Goal: Task Accomplishment & Management: Use online tool/utility

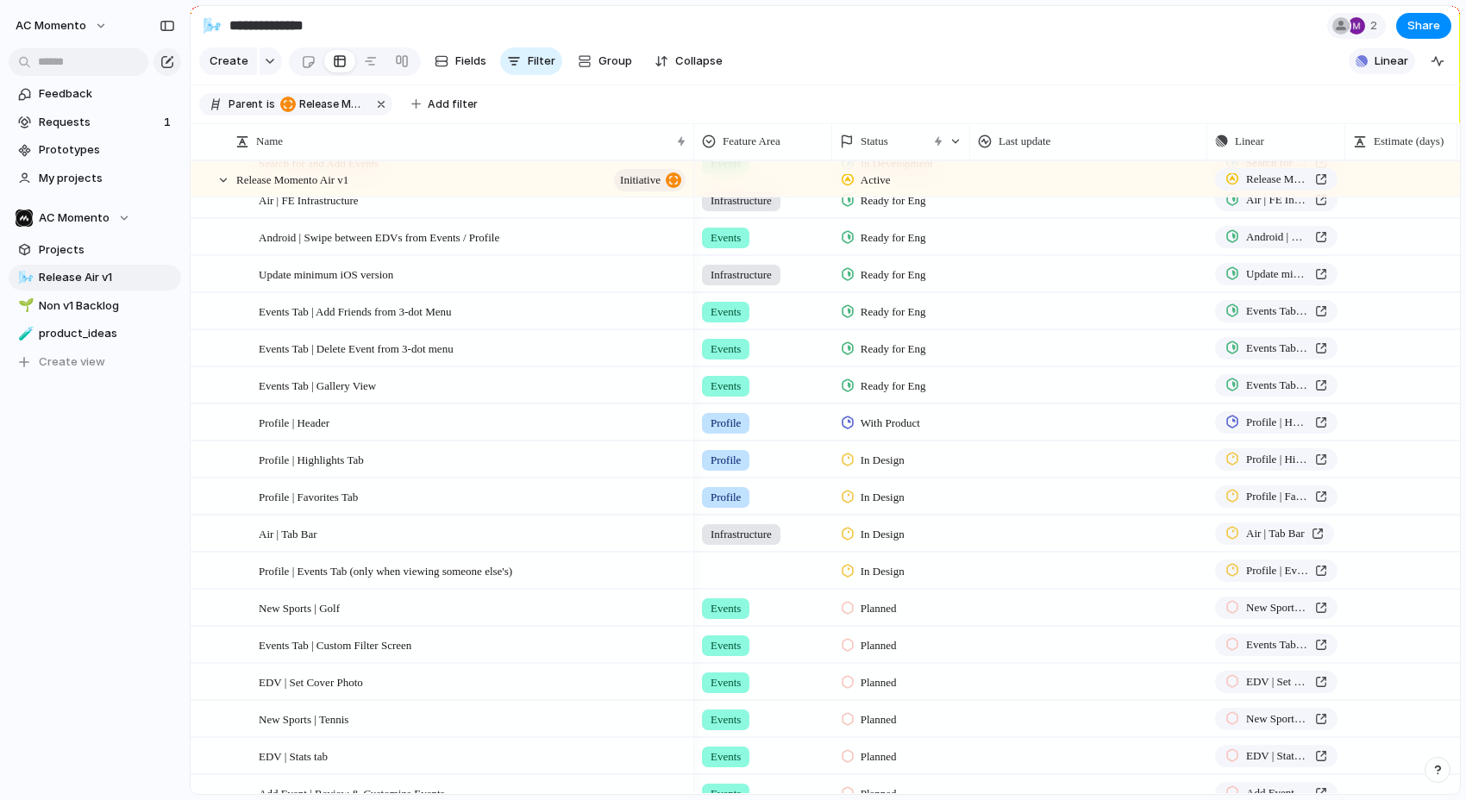
click at [1409, 68] on button "Linear" at bounding box center [1382, 61] width 66 height 26
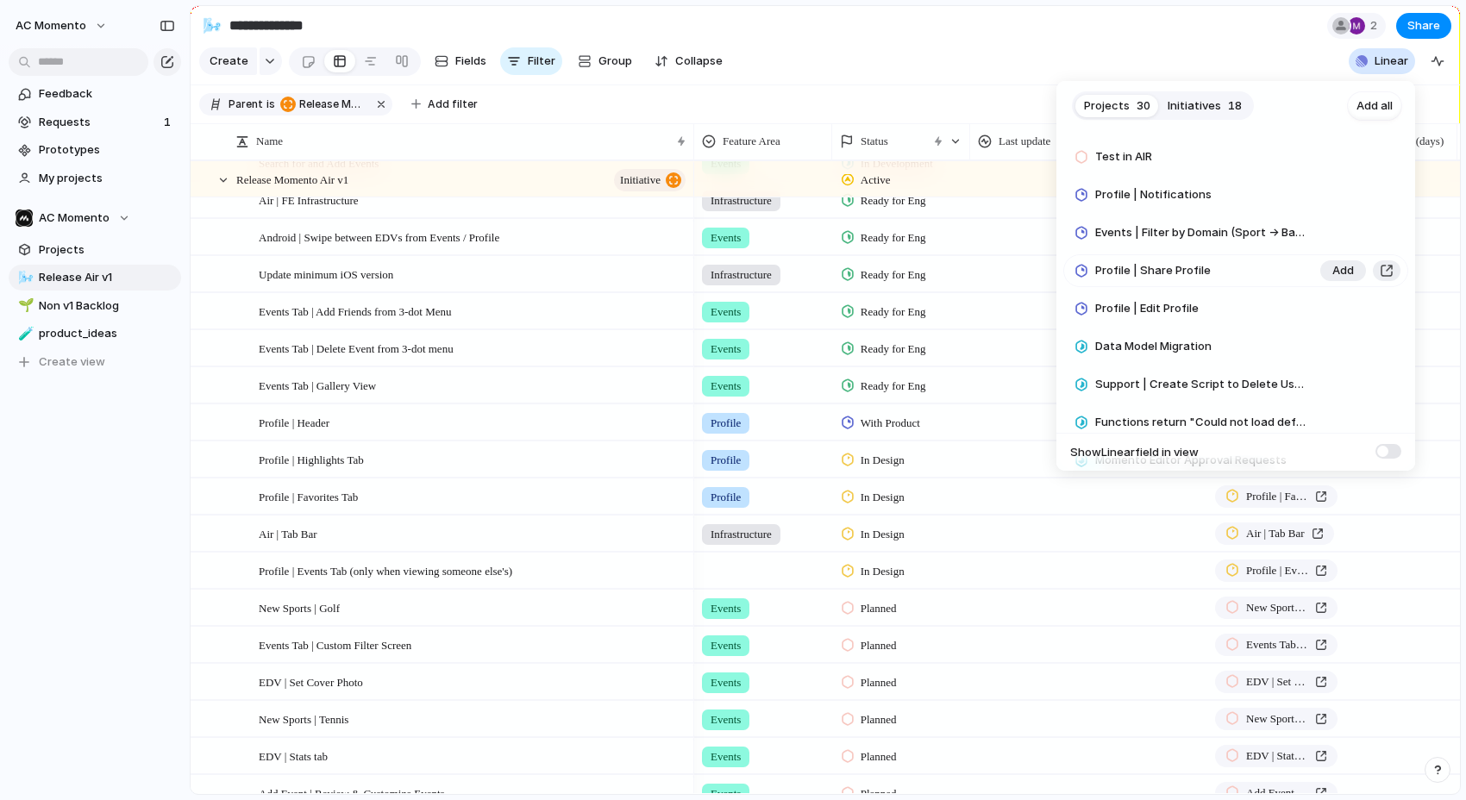
scroll to position [677, 0]
click at [1336, 304] on span "Add" at bounding box center [1343, 309] width 22 height 17
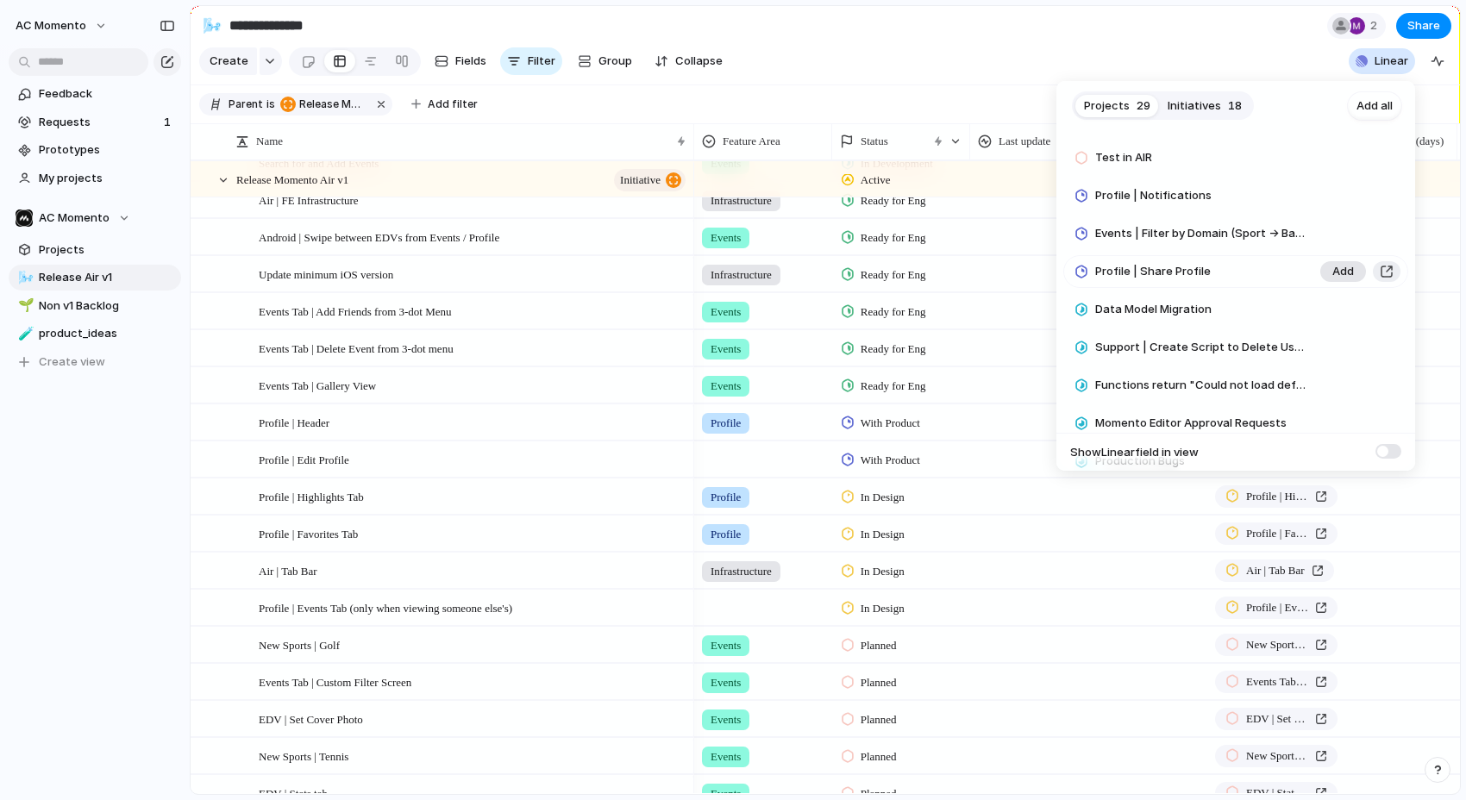
click at [1338, 273] on span "Add" at bounding box center [1343, 271] width 22 height 17
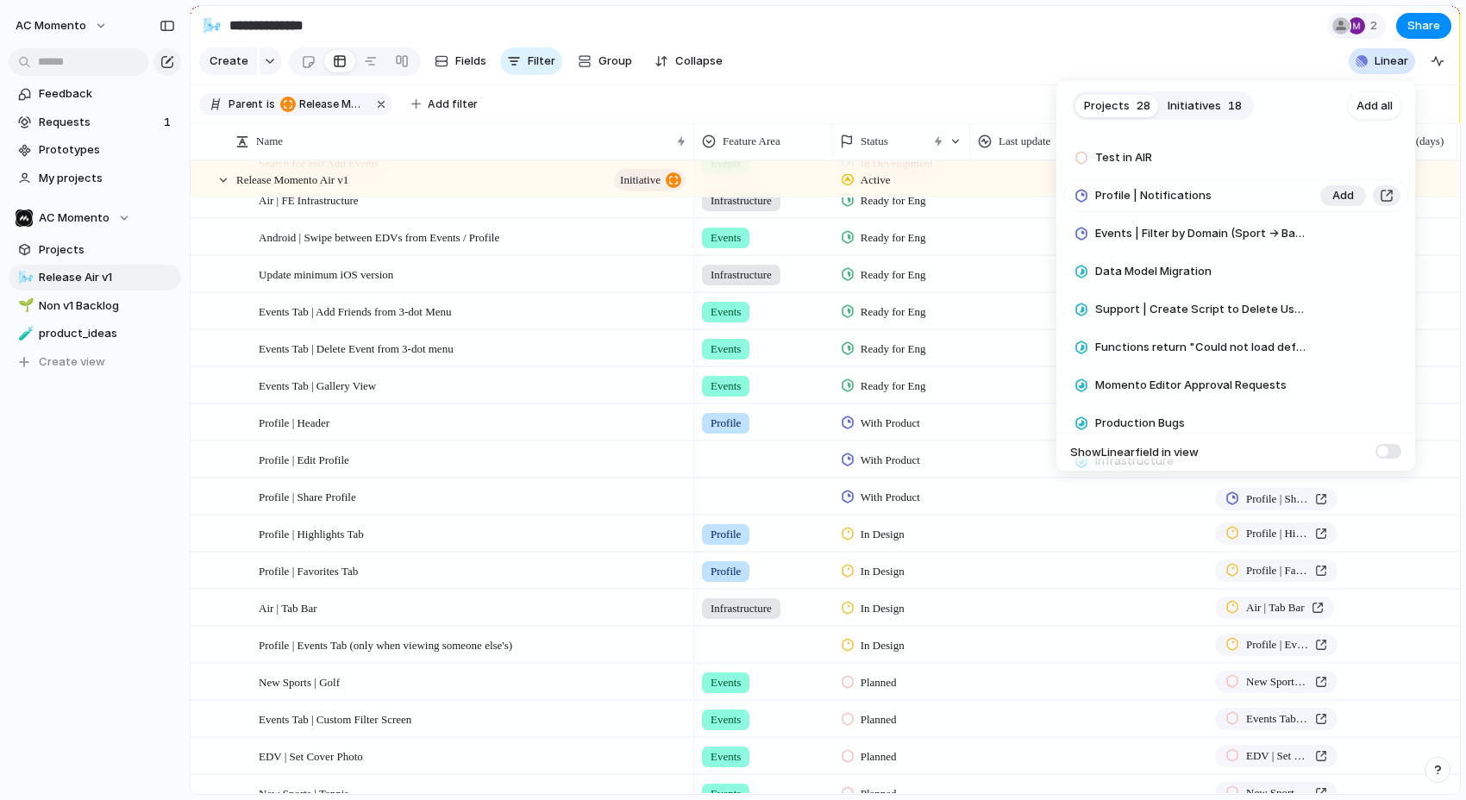
scroll to position [631, 0]
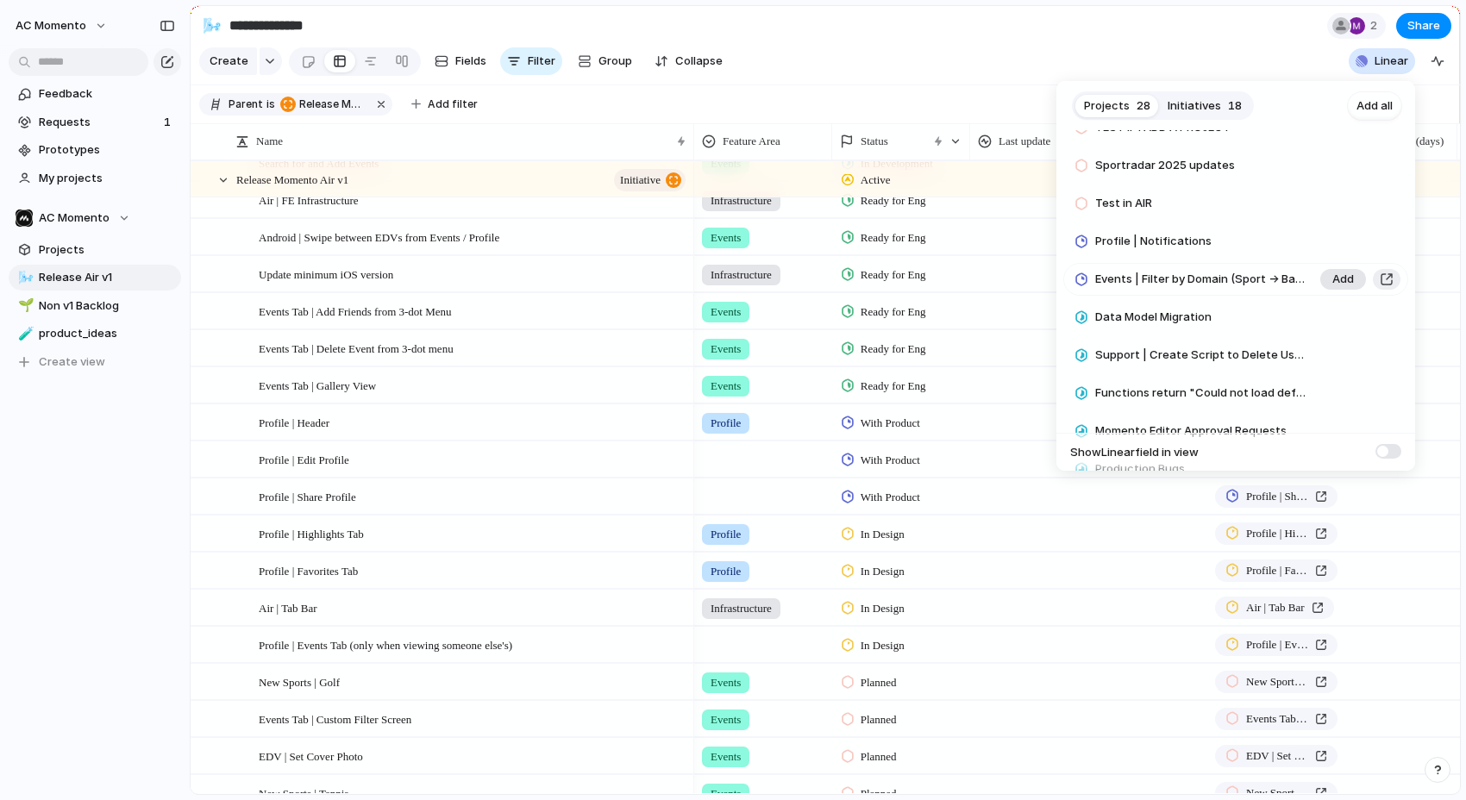
click at [1334, 240] on span "Add" at bounding box center [1343, 241] width 22 height 17
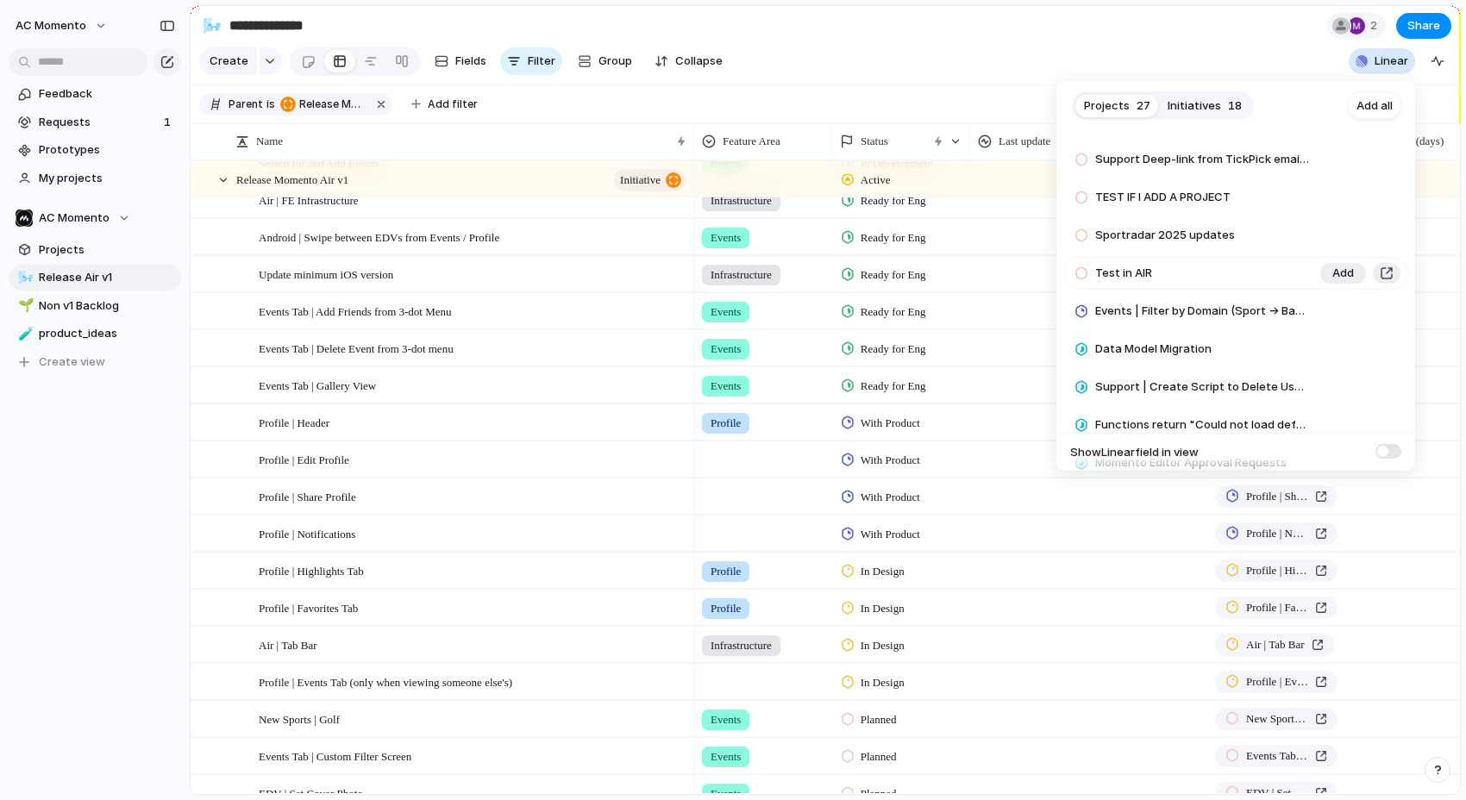
scroll to position [561, 0]
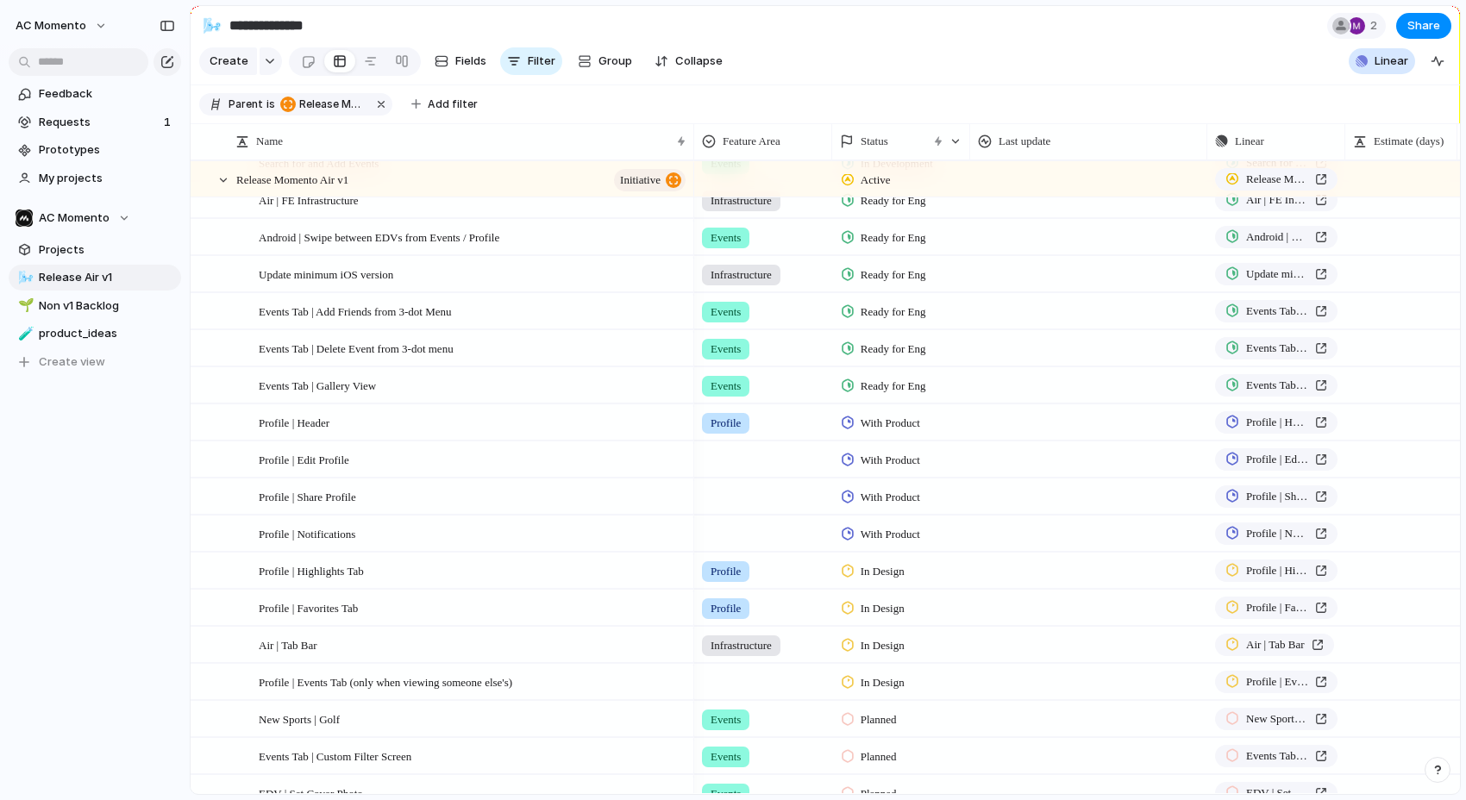
click at [906, 308] on div "Projects 27 Initiatives 18 Add all Finals series scoring for NHL & NBA Add Watc…" at bounding box center [733, 400] width 1466 height 800
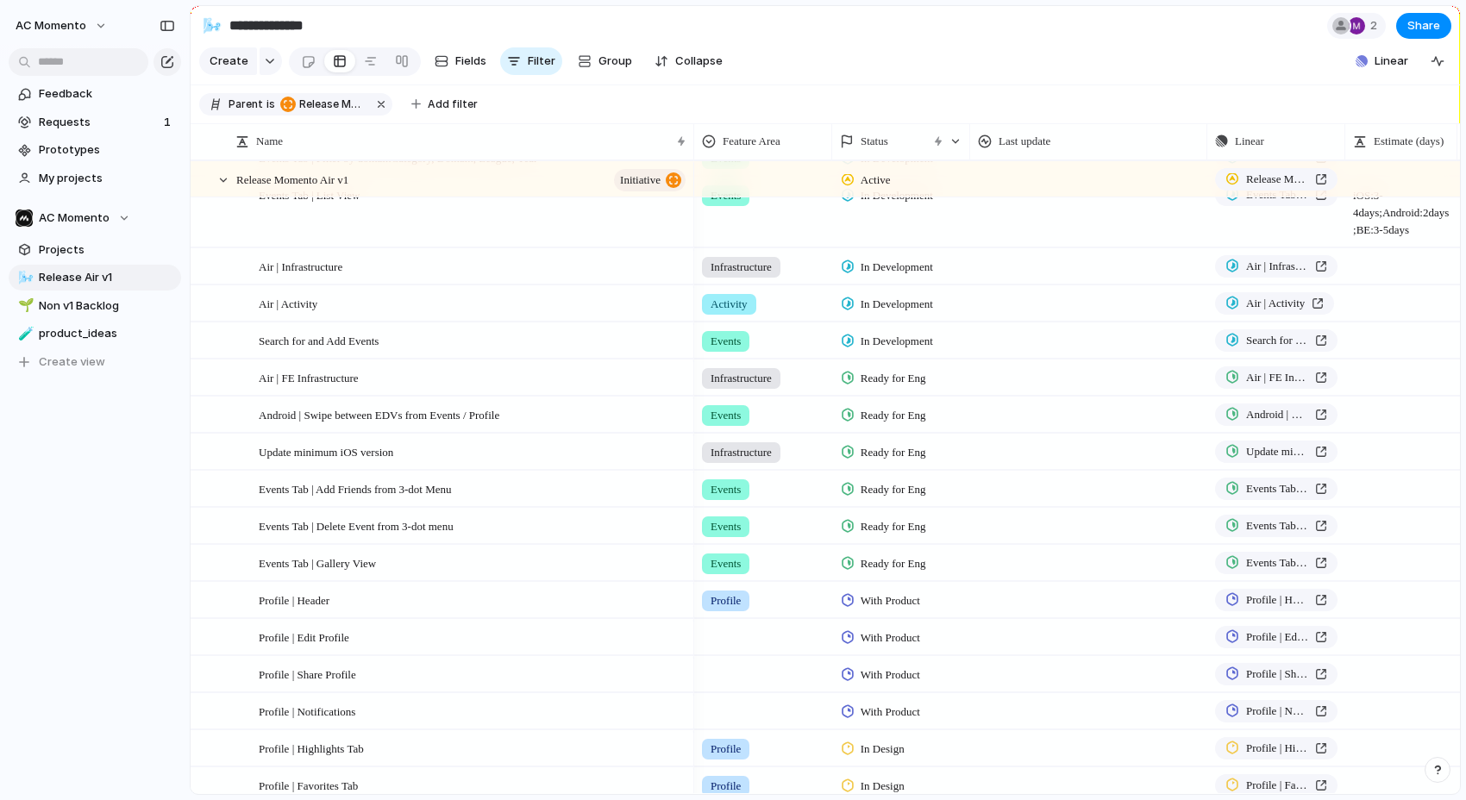
scroll to position [0, 0]
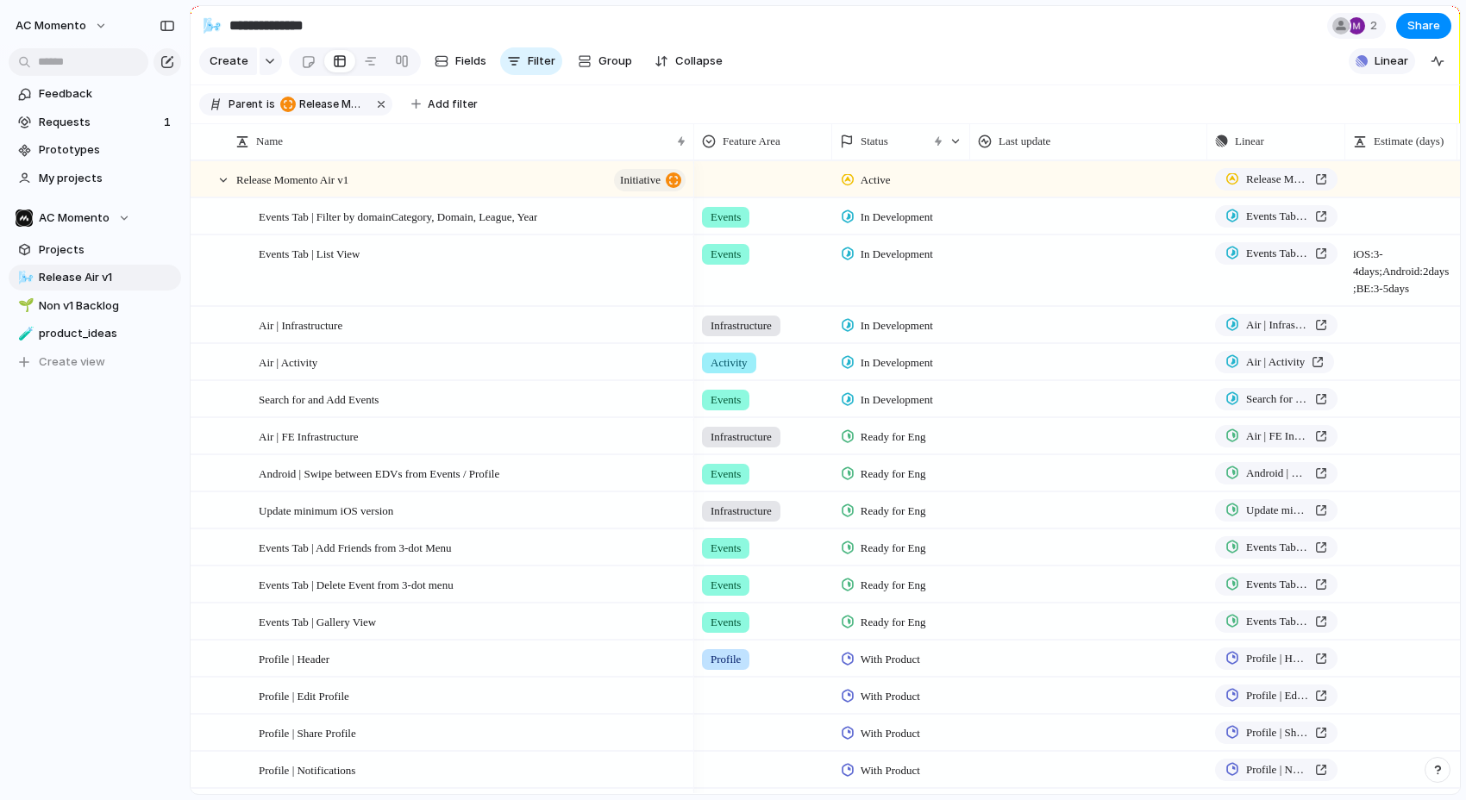
click at [1354, 61] on button "Linear" at bounding box center [1382, 61] width 66 height 26
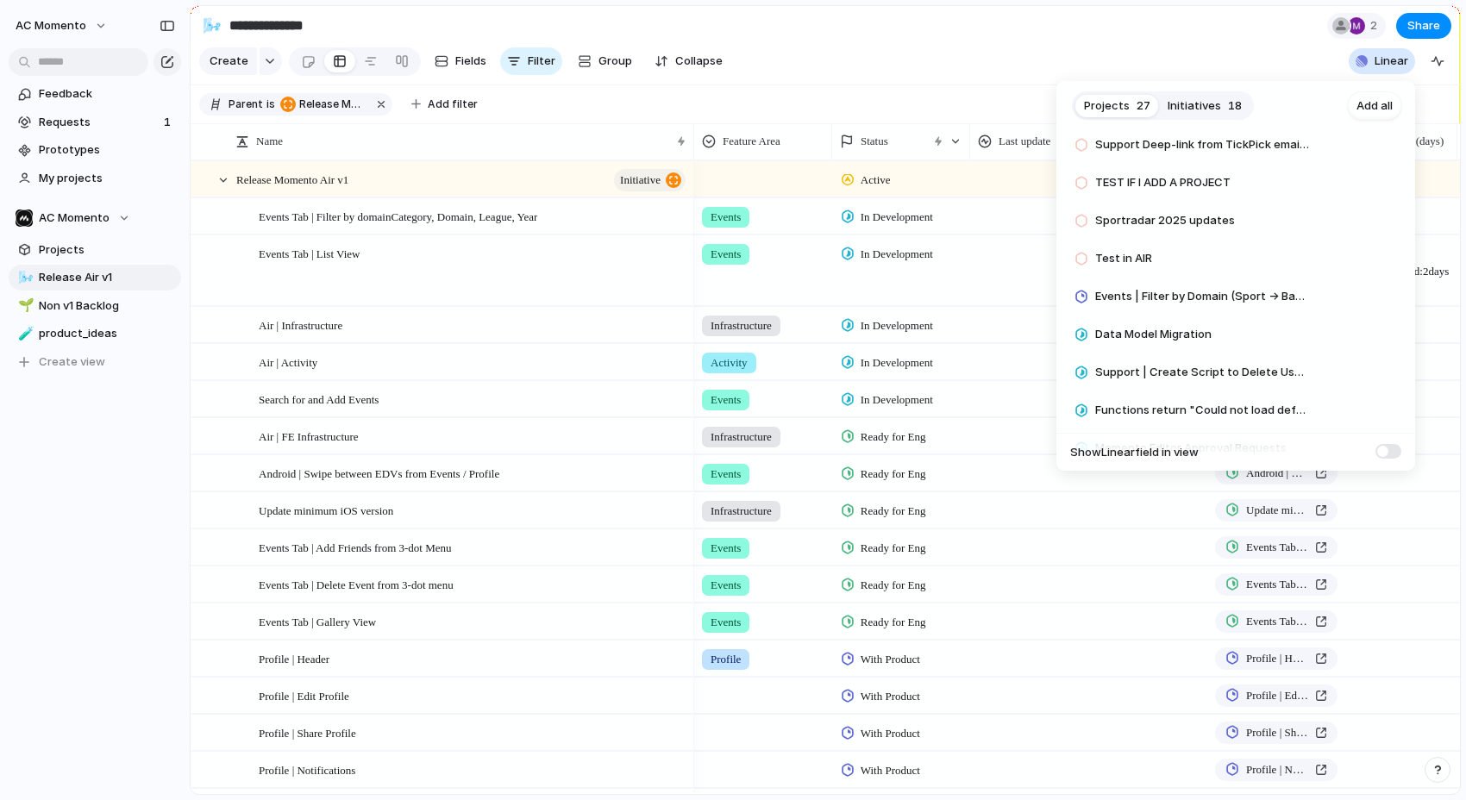
scroll to position [555, 0]
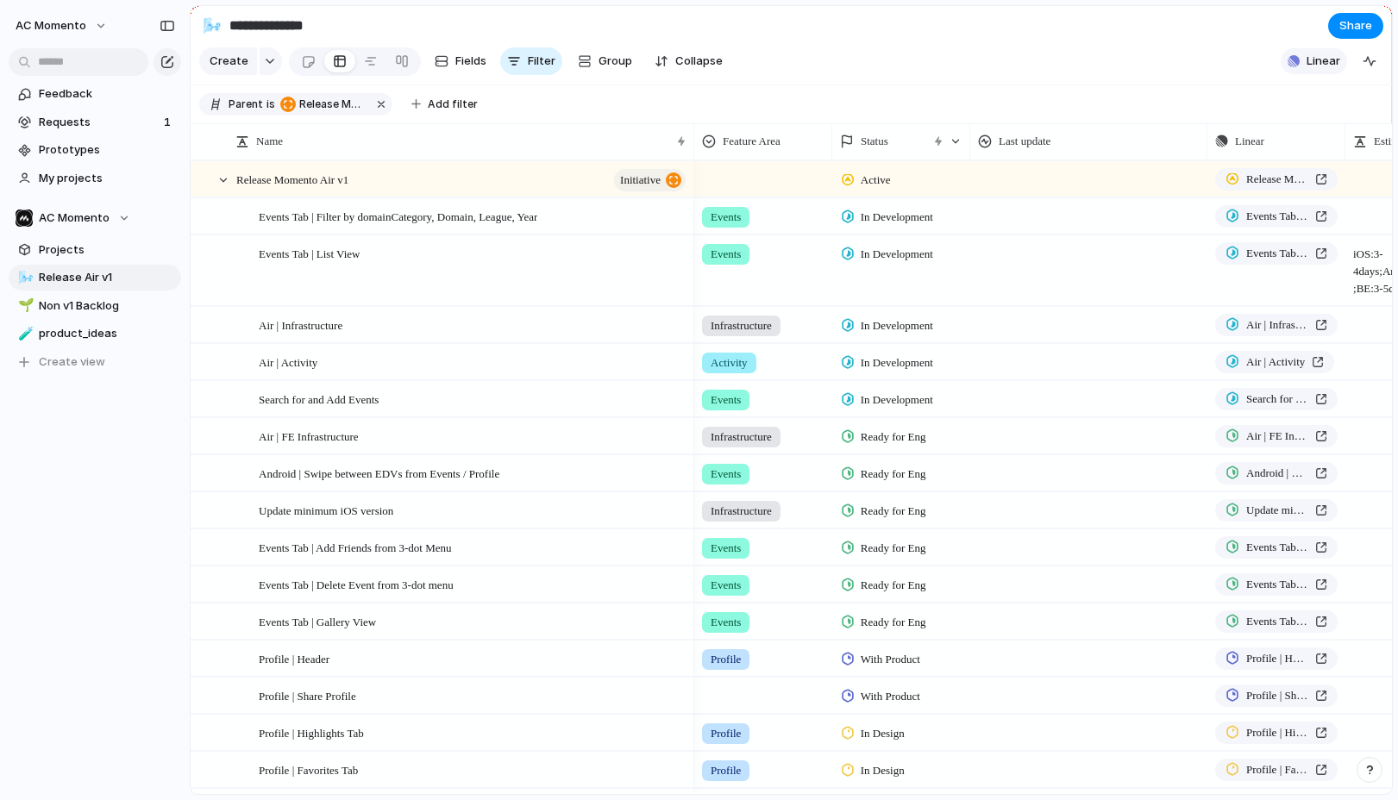
click at [1315, 70] on button "Linear" at bounding box center [1314, 61] width 66 height 26
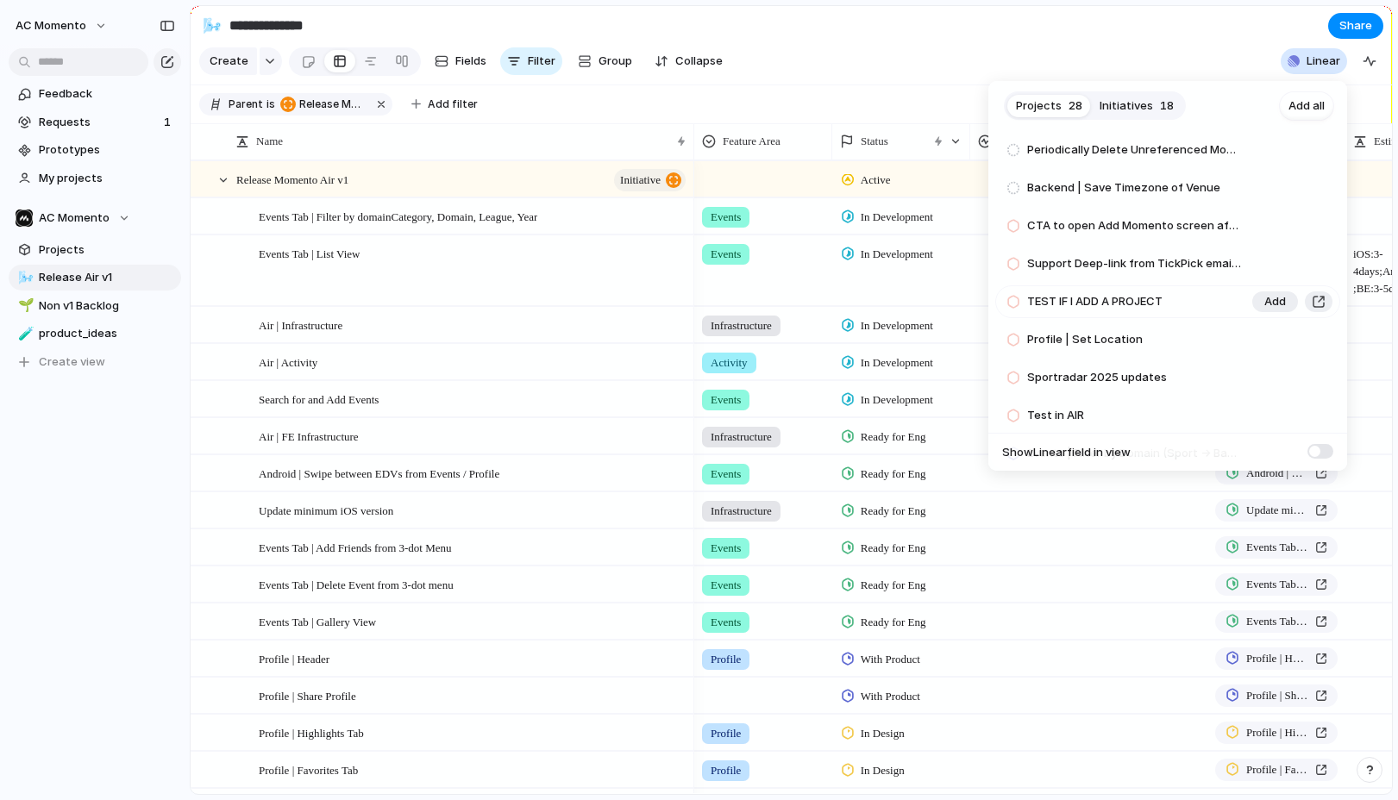
scroll to position [453, 0]
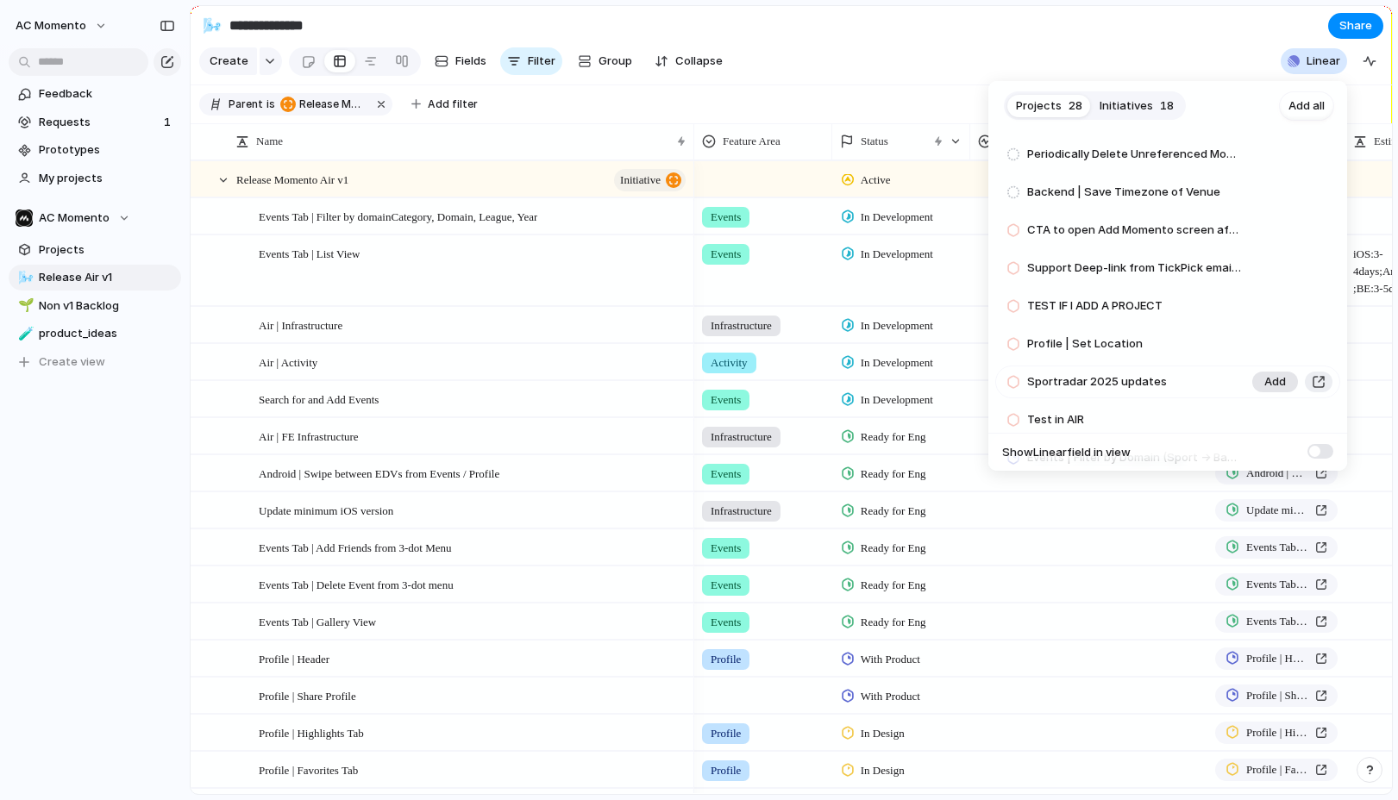
drag, startPoint x: 1273, startPoint y: 340, endPoint x: 1282, endPoint y: 342, distance: 9.8
click at [1273, 340] on span "Add" at bounding box center [1275, 343] width 22 height 17
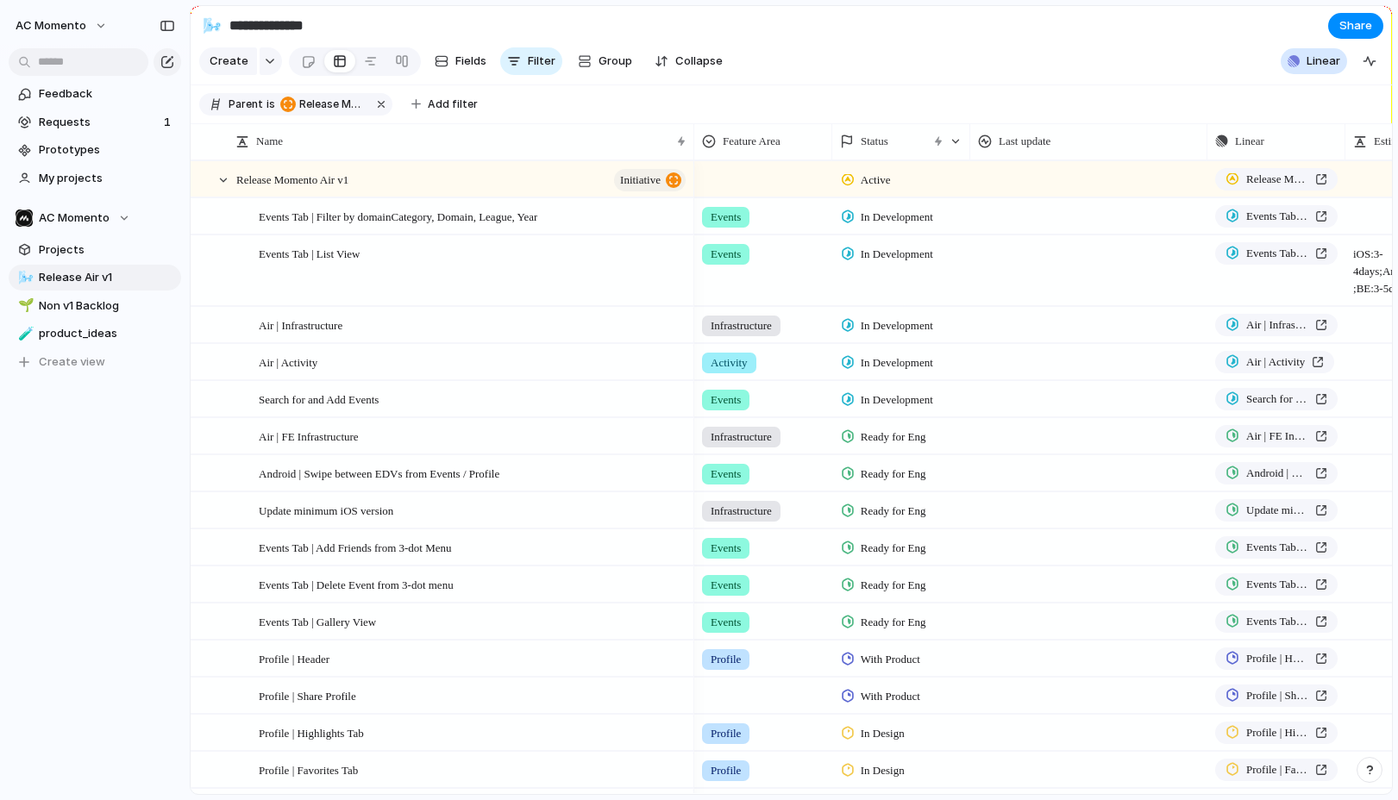
drag, startPoint x: 985, startPoint y: 73, endPoint x: 817, endPoint y: 19, distance: 176.7
click at [985, 73] on div "Projects 27 Initiatives 18 Add all Finals series scoring for NHL & NBA Add Watc…" at bounding box center [699, 400] width 1398 height 800
